Goal: Find specific page/section: Find specific page/section

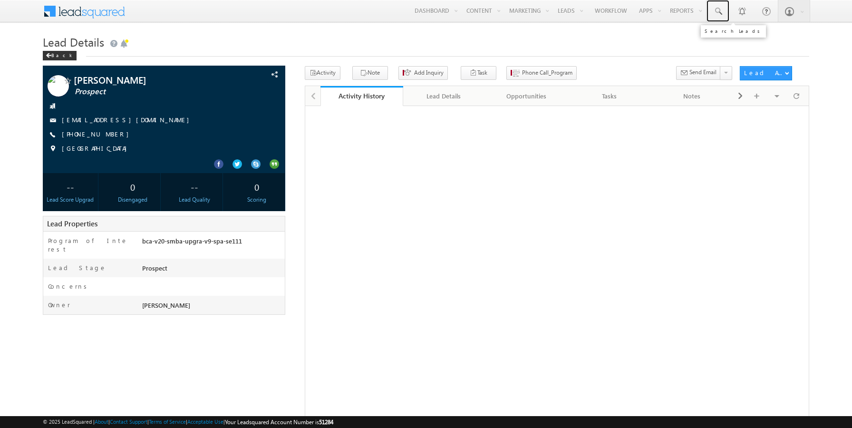
click at [719, 16] on link at bounding box center [718, 11] width 23 height 22
paste input "9810101232"
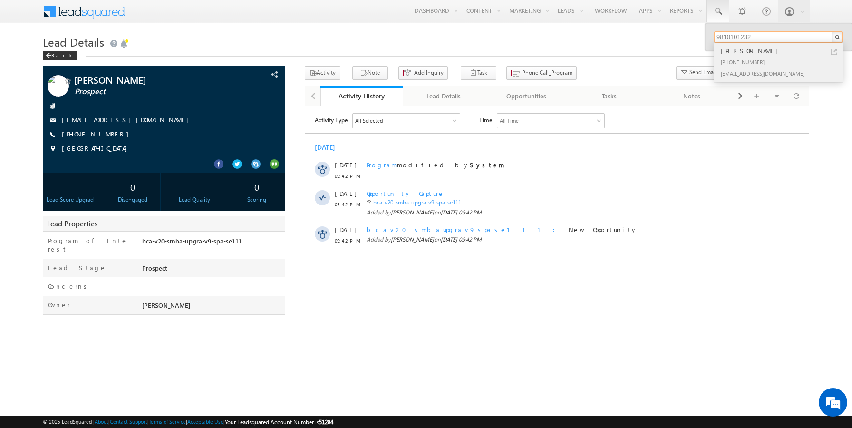
type input "9810101232"
click at [835, 49] on link at bounding box center [834, 52] width 7 height 7
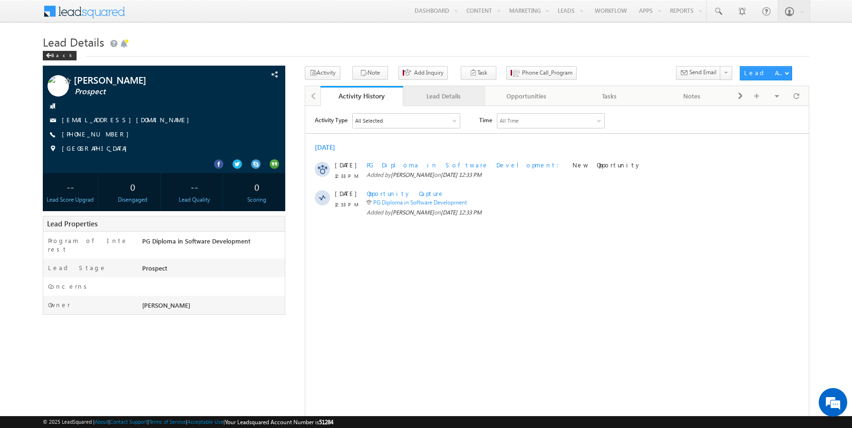
click at [436, 96] on div "Lead Details" at bounding box center [444, 95] width 67 height 11
